Goal: Information Seeking & Learning: Learn about a topic

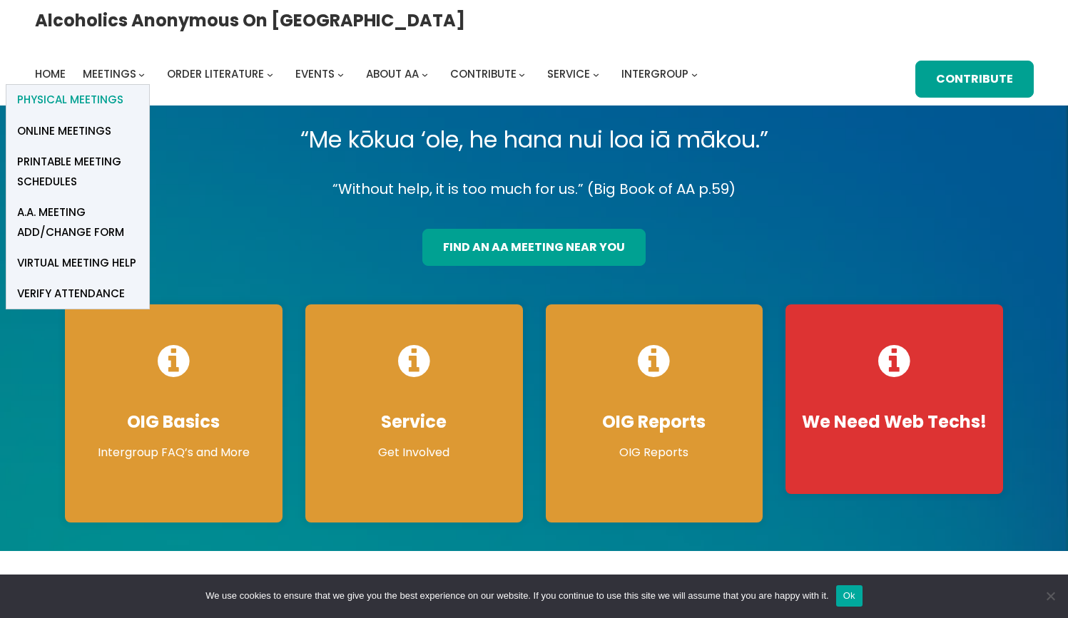
click at [123, 90] on span "Physical Meetings" at bounding box center [70, 100] width 106 height 20
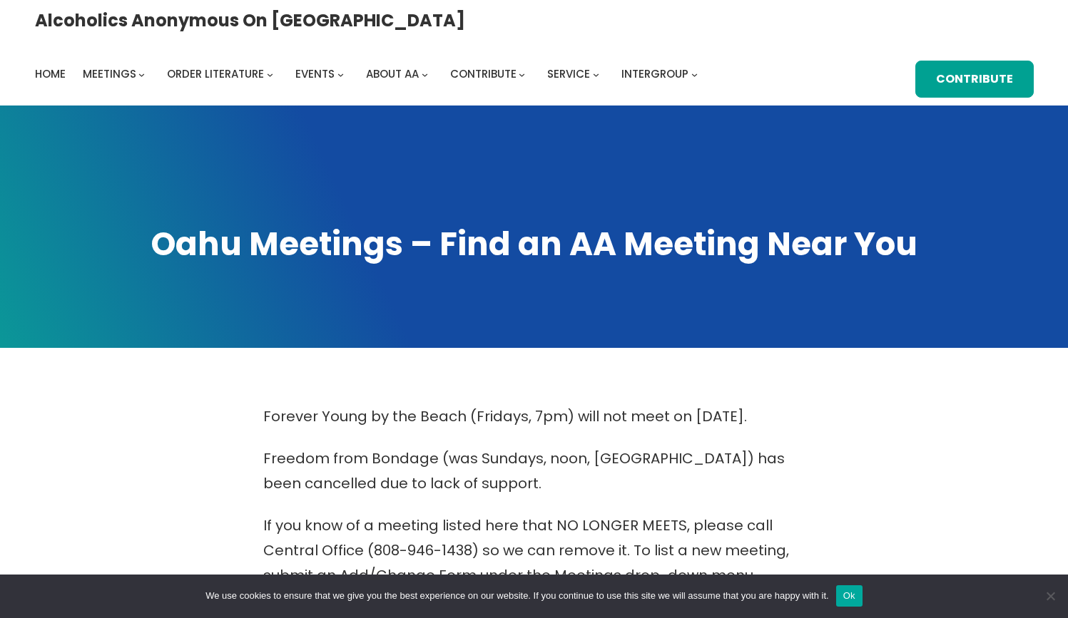
scroll to position [12, 0]
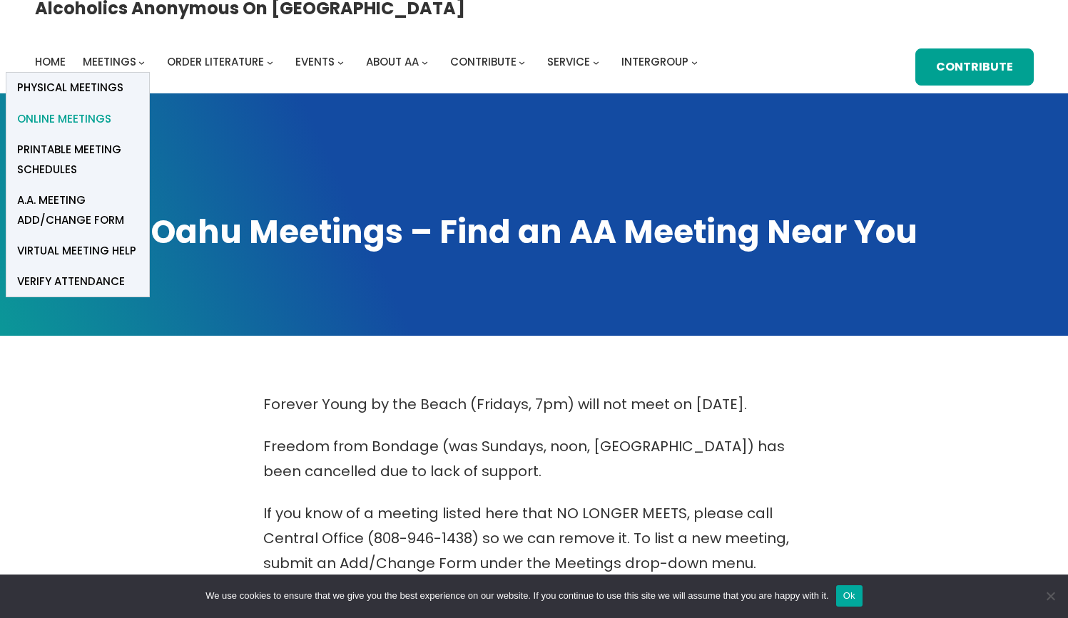
click at [111, 109] on span "Online Meetings" at bounding box center [64, 119] width 94 height 20
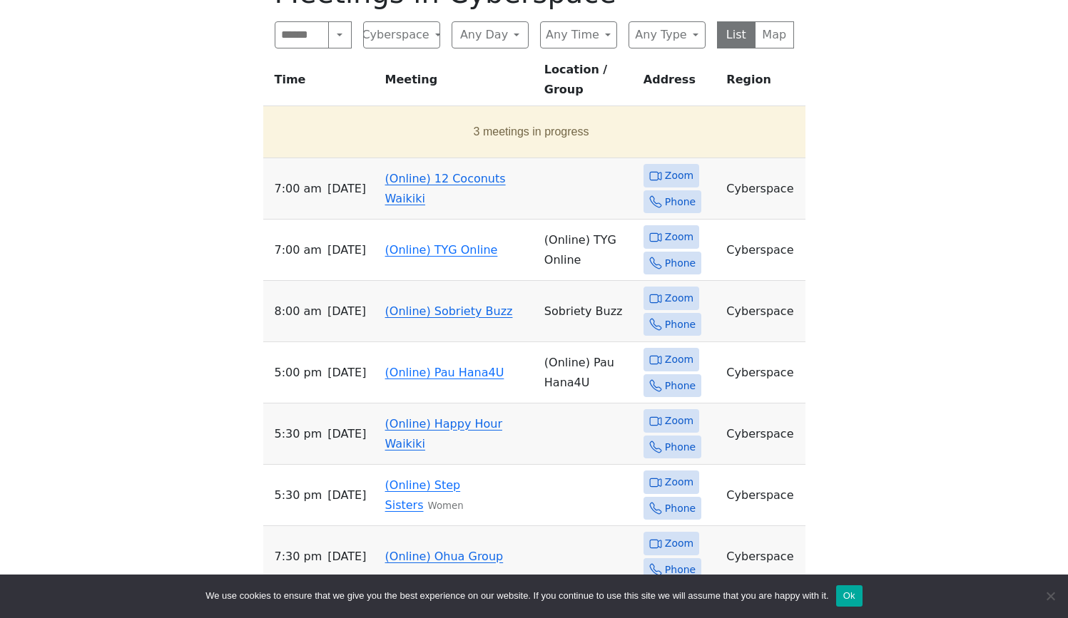
scroll to position [642, 0]
click at [585, 113] on button "3 meetings in progress" at bounding box center [531, 131] width 525 height 40
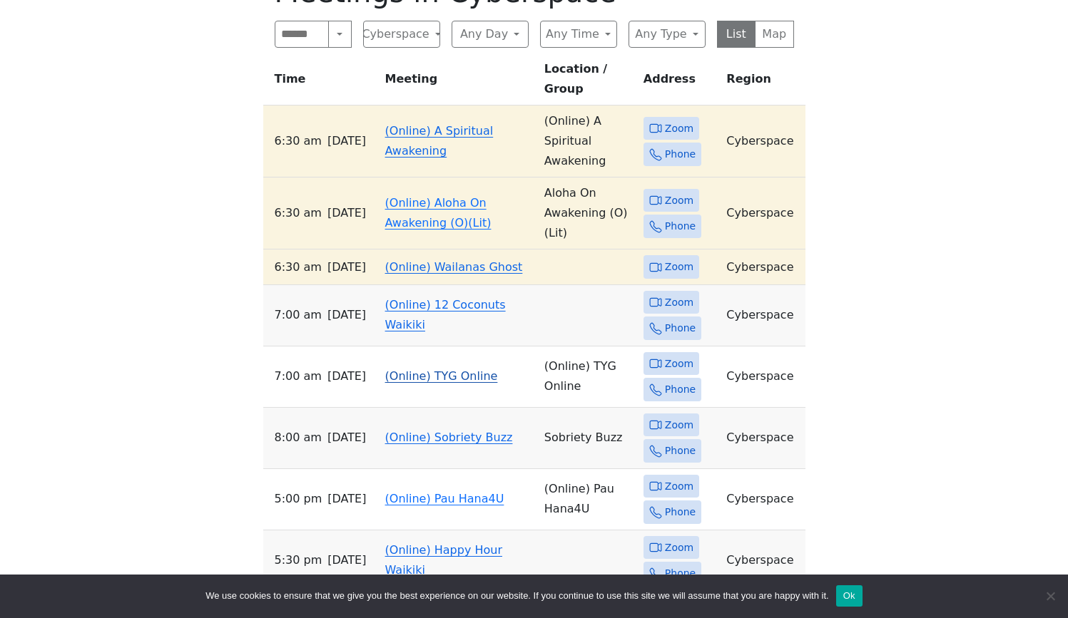
click at [429, 369] on link "(Online) TYG Online" at bounding box center [441, 376] width 113 height 14
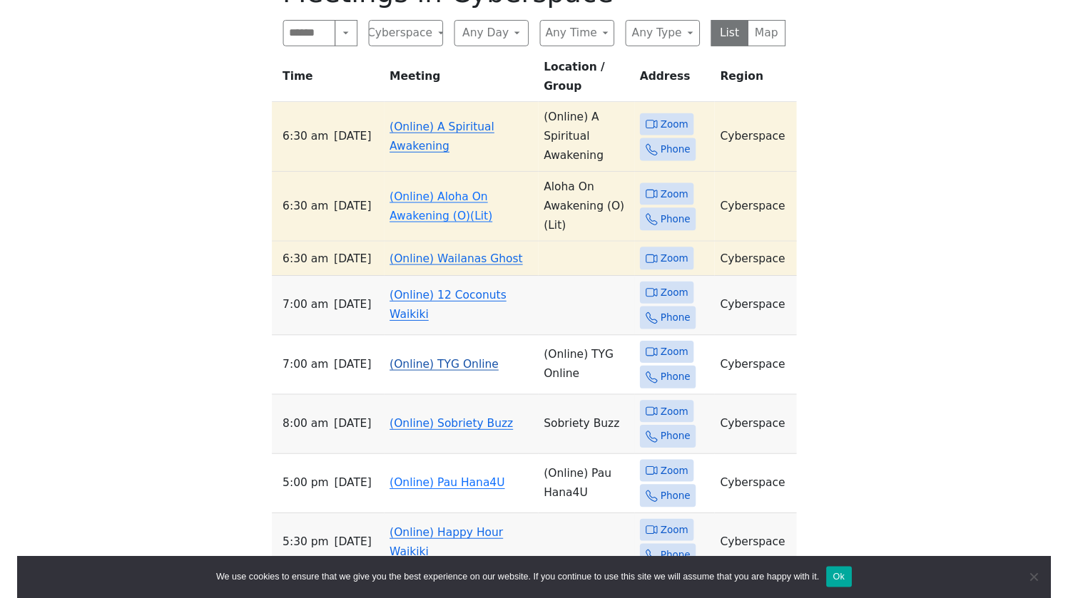
scroll to position [605, 0]
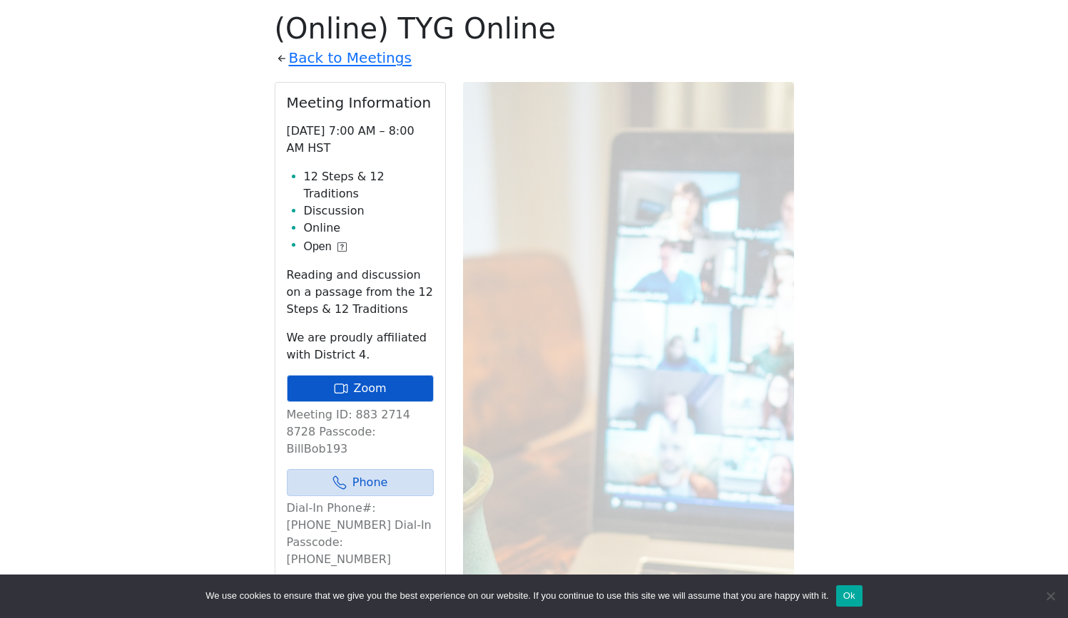
click at [404, 375] on link "Zoom" at bounding box center [360, 388] width 147 height 27
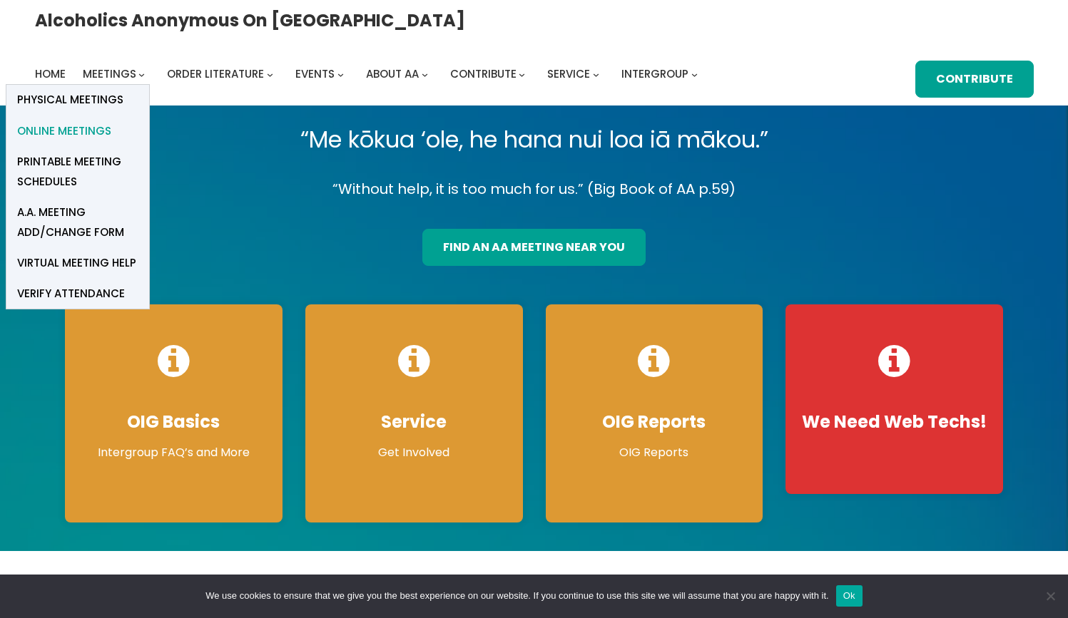
click at [111, 121] on span "Online Meetings" at bounding box center [64, 131] width 94 height 20
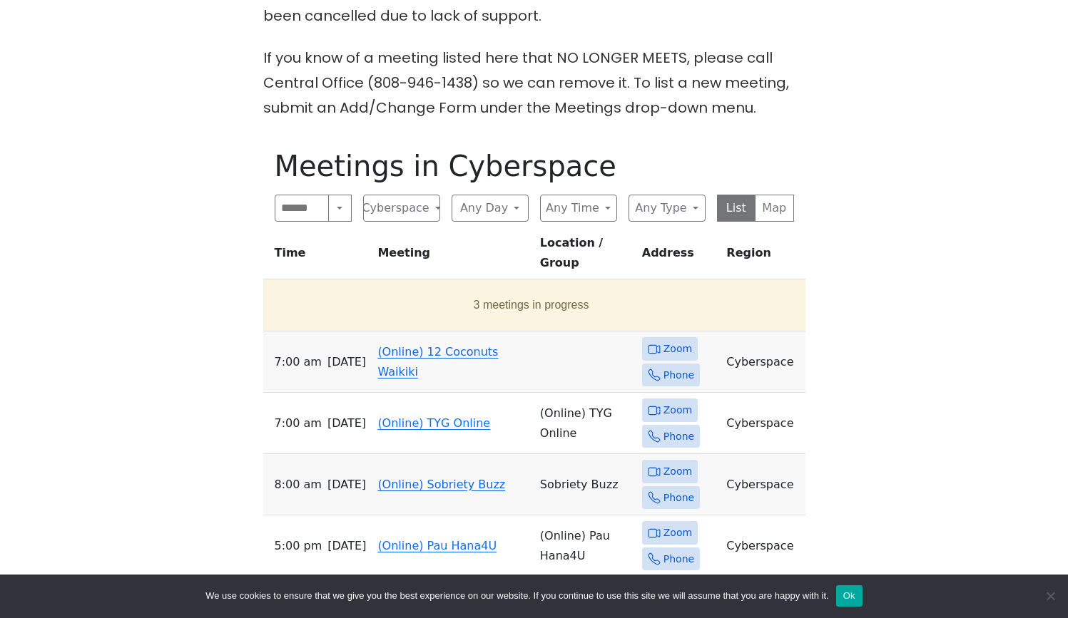
scroll to position [475, 0]
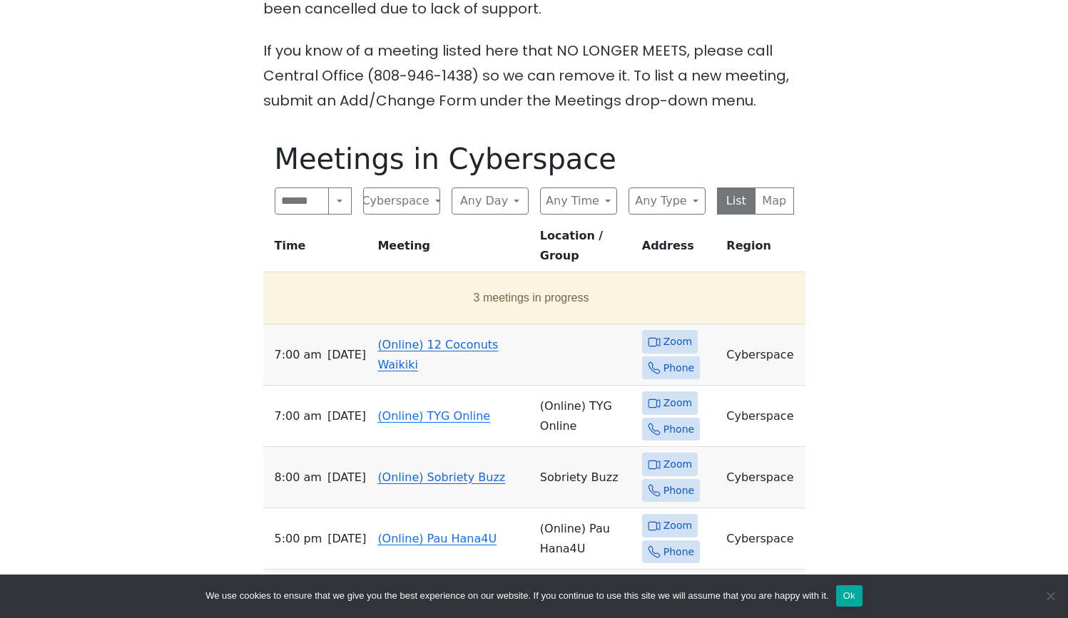
click at [431, 338] on link "(Online) 12 Coconuts Waikiki" at bounding box center [437, 355] width 121 height 34
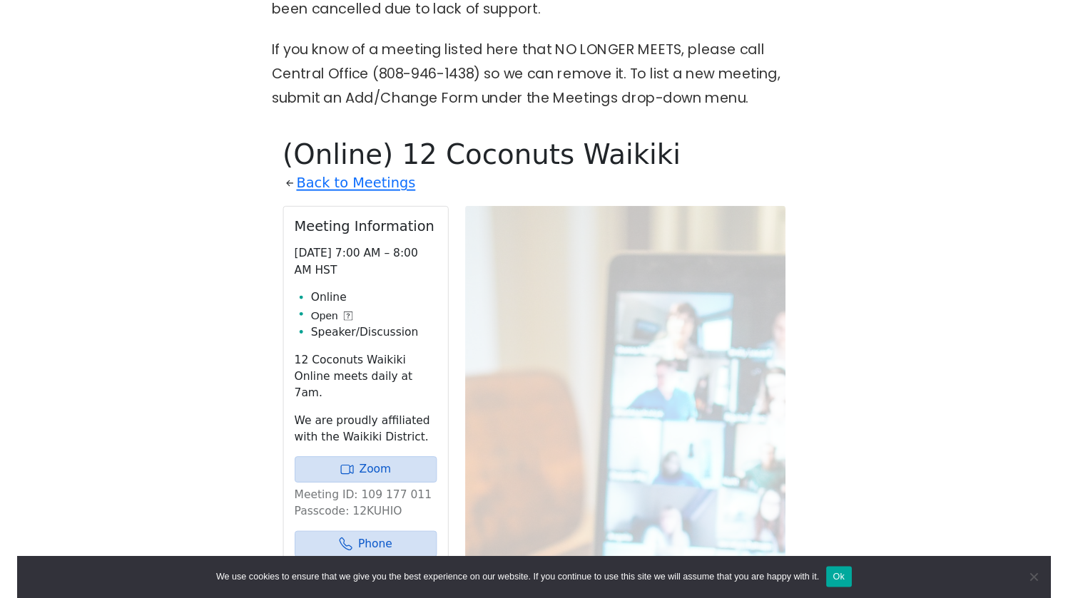
scroll to position [605, 0]
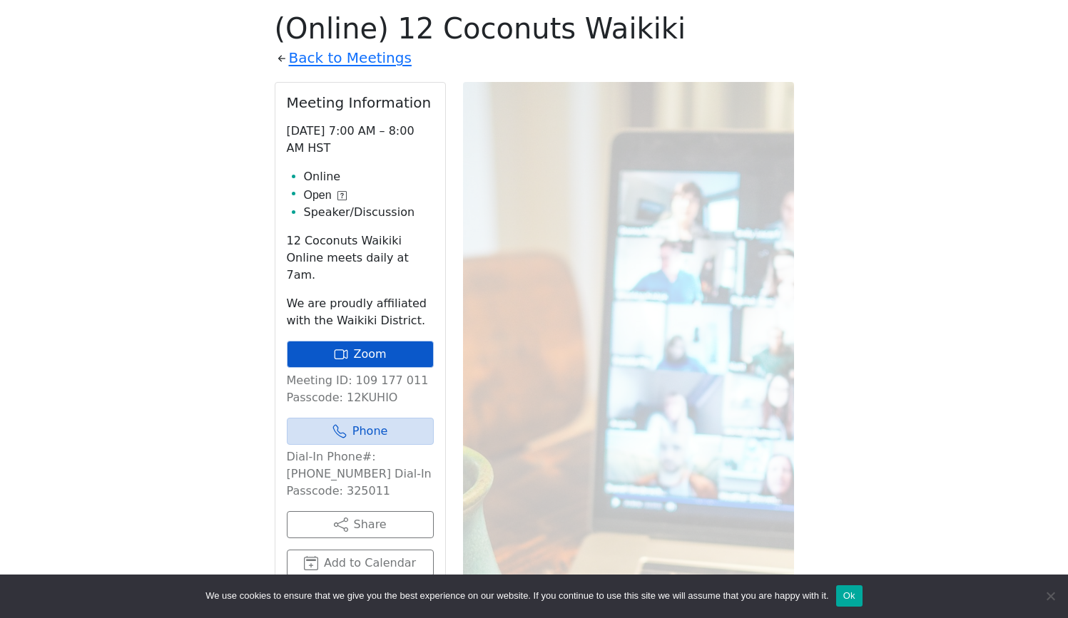
click at [420, 341] on link "Zoom" at bounding box center [360, 354] width 147 height 27
